Goal: Information Seeking & Learning: Compare options

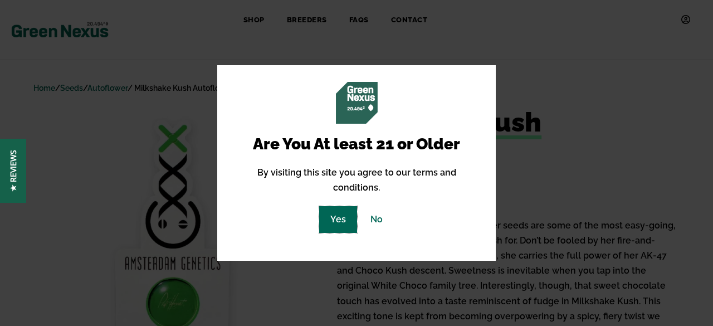
click at [344, 207] on link "Yes" at bounding box center [338, 219] width 38 height 26
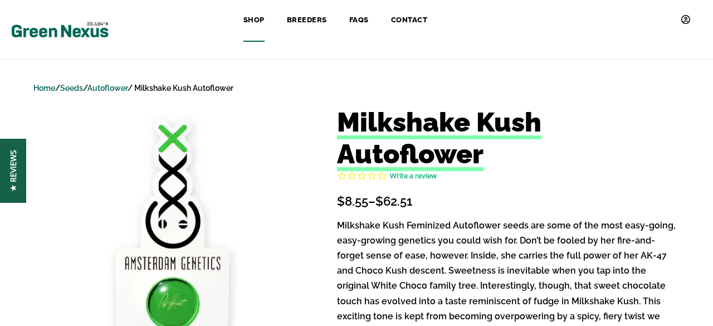
click at [262, 19] on link "Shop" at bounding box center [253, 20] width 43 height 25
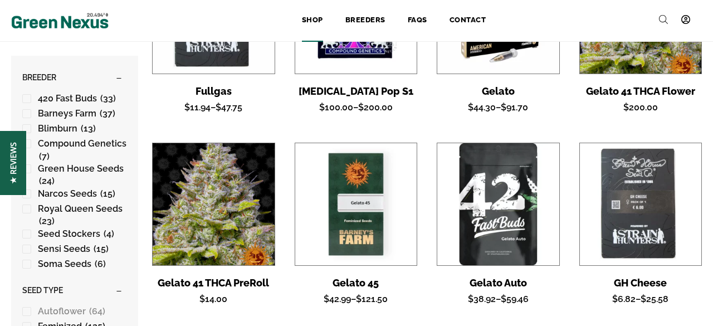
scroll to position [1410, 0]
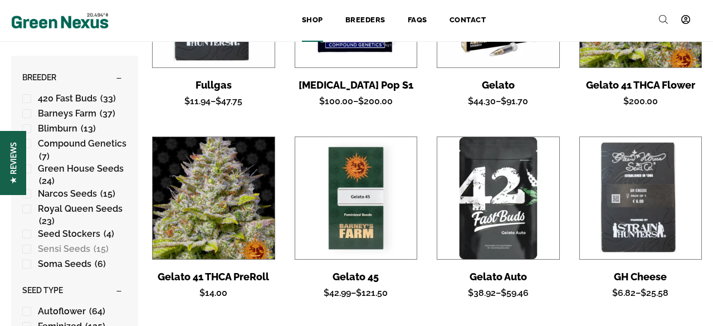
click at [57, 250] on span "Sensi Seeds" at bounding box center [64, 248] width 52 height 11
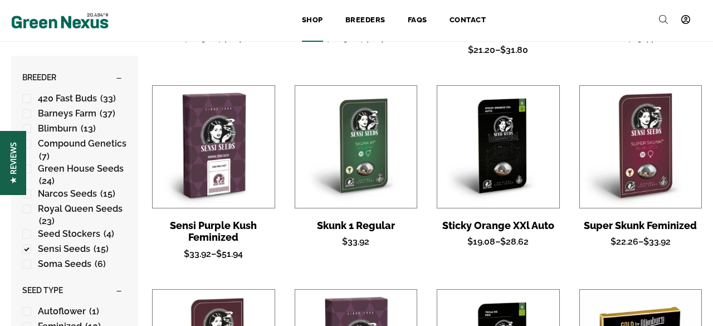
scroll to position [488, 0]
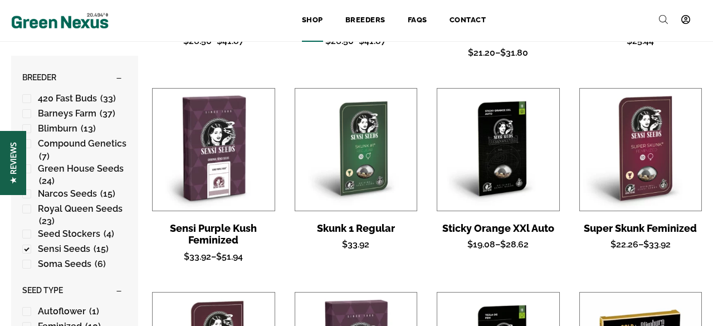
click at [222, 184] on img at bounding box center [214, 150] width 122 height 122
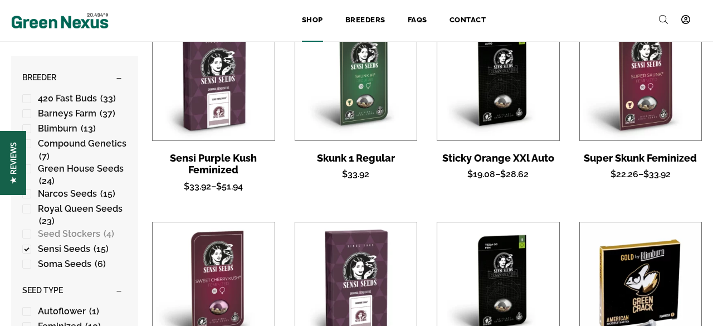
scroll to position [632, 0]
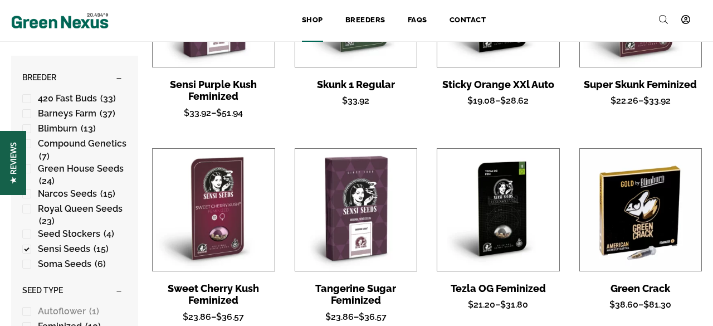
click at [62, 312] on span "Autoflower" at bounding box center [62, 311] width 48 height 11
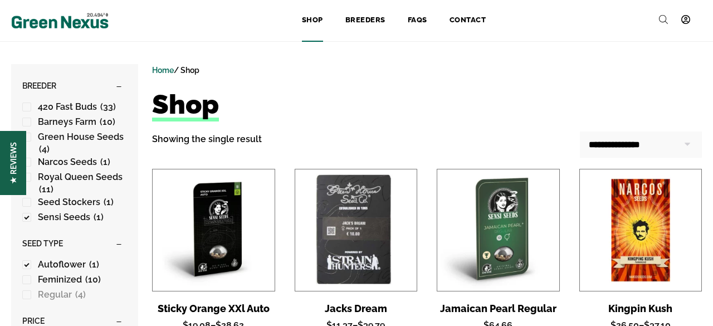
scroll to position [2, 0]
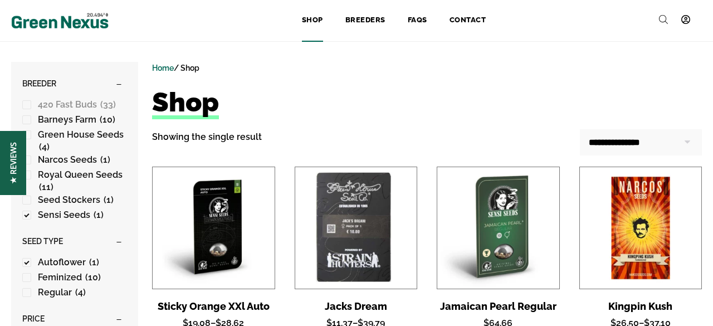
click at [60, 109] on span "420 Fast Buds" at bounding box center [67, 104] width 59 height 11
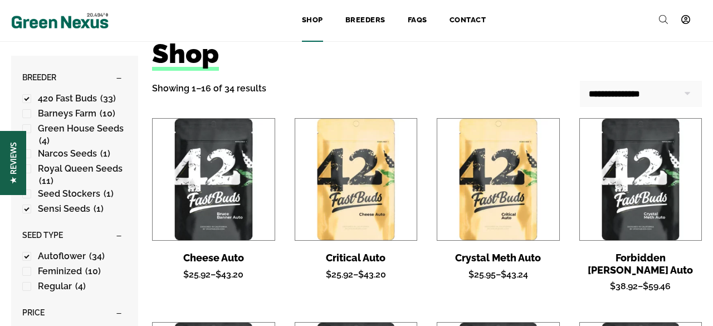
scroll to position [52, 0]
